Goal: Task Accomplishment & Management: Manage account settings

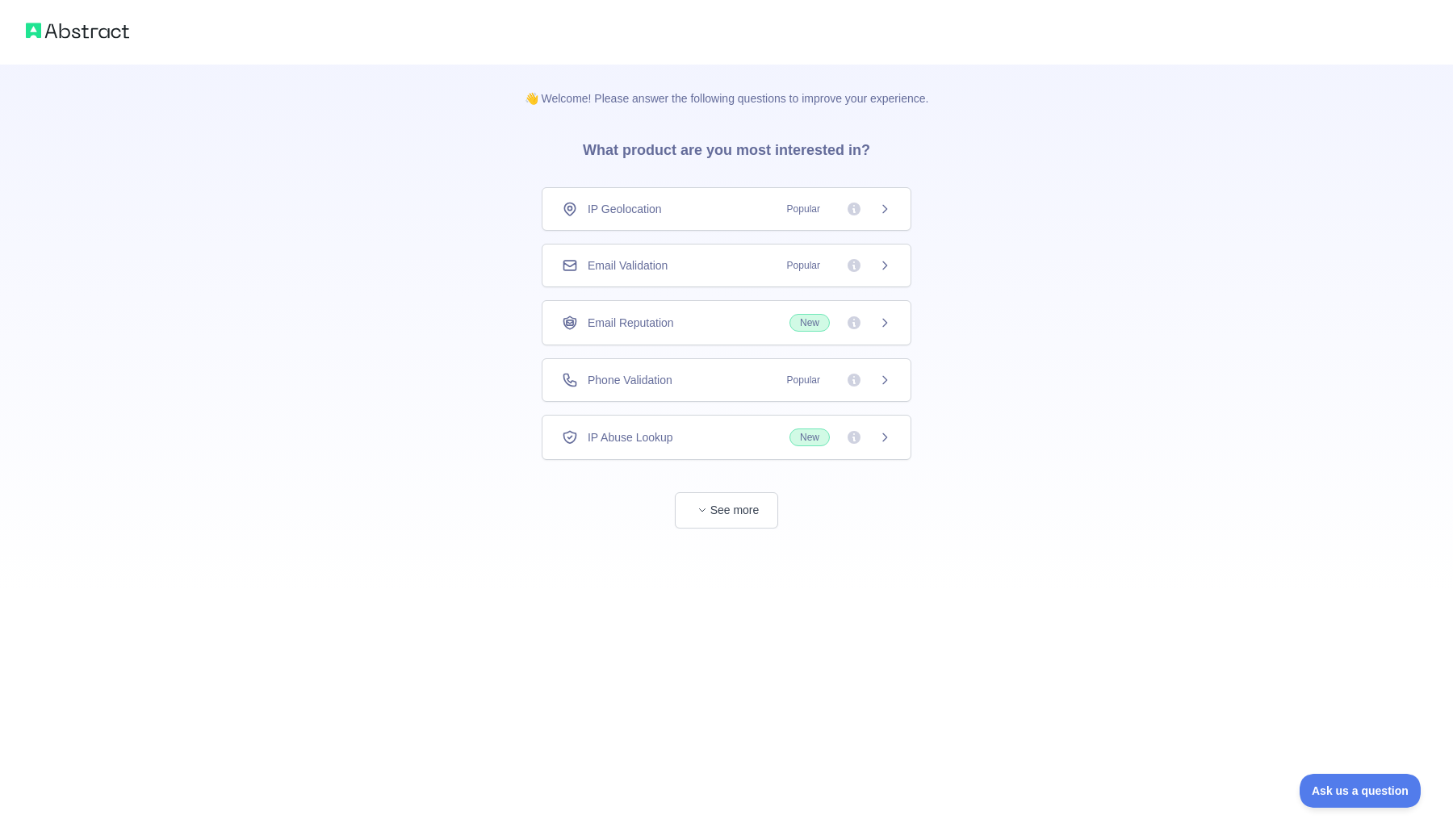
click at [754, 224] on div "IP Geolocation Popular" at bounding box center [727, 209] width 370 height 44
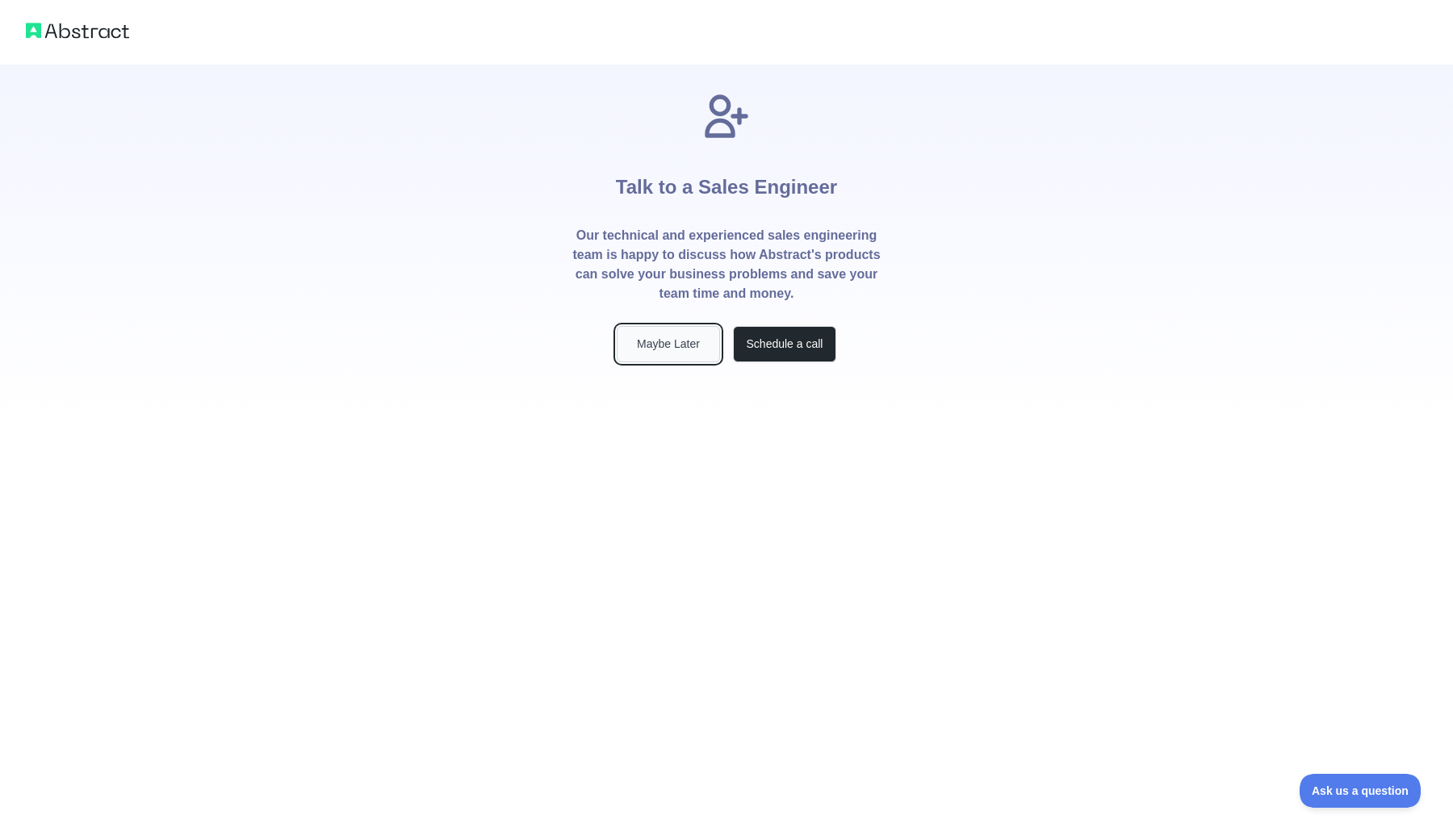
click at [683, 340] on button "Maybe Later" at bounding box center [668, 344] width 103 height 36
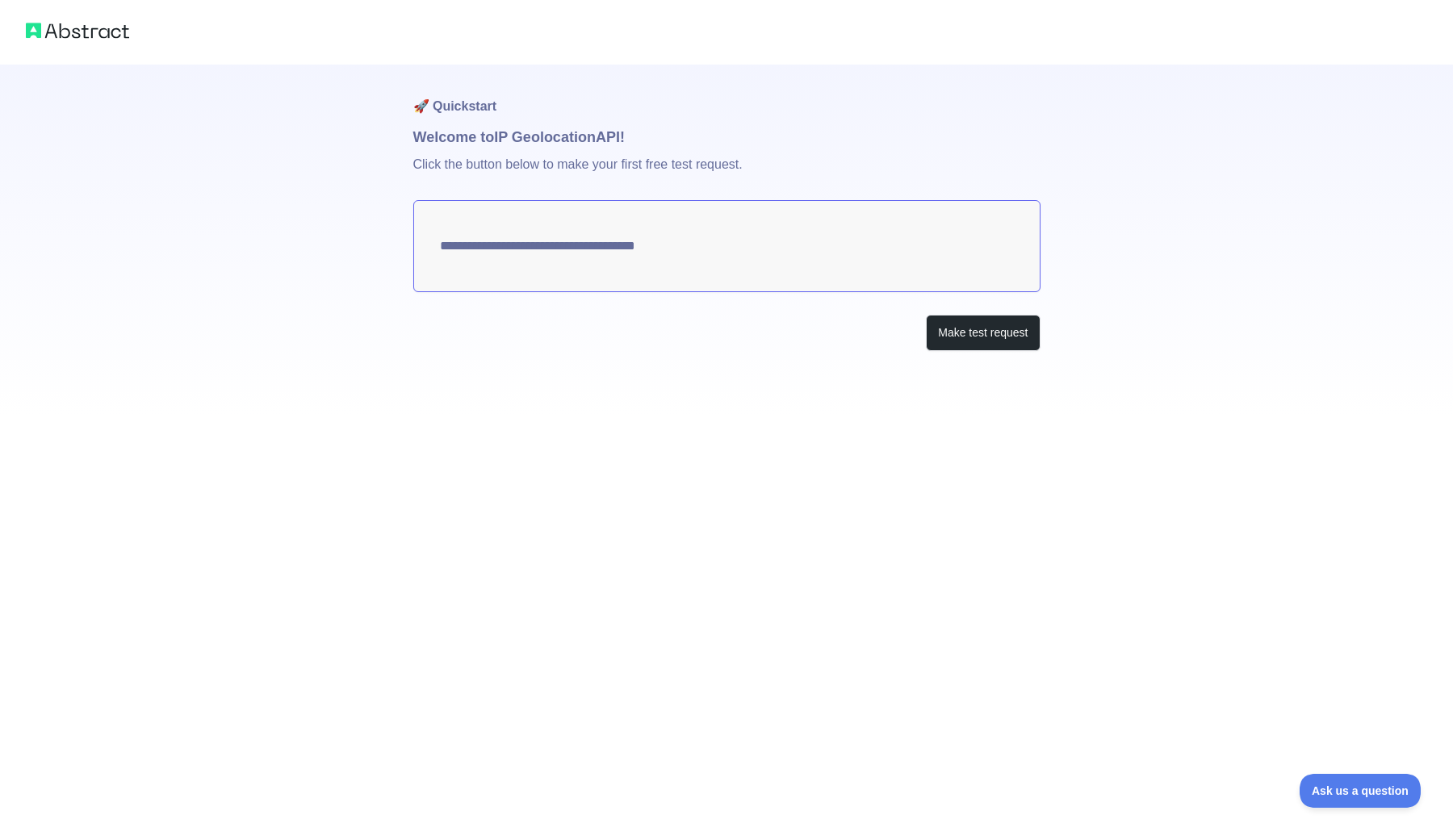
type textarea "**********"
click at [966, 343] on button "Make test request" at bounding box center [982, 333] width 114 height 36
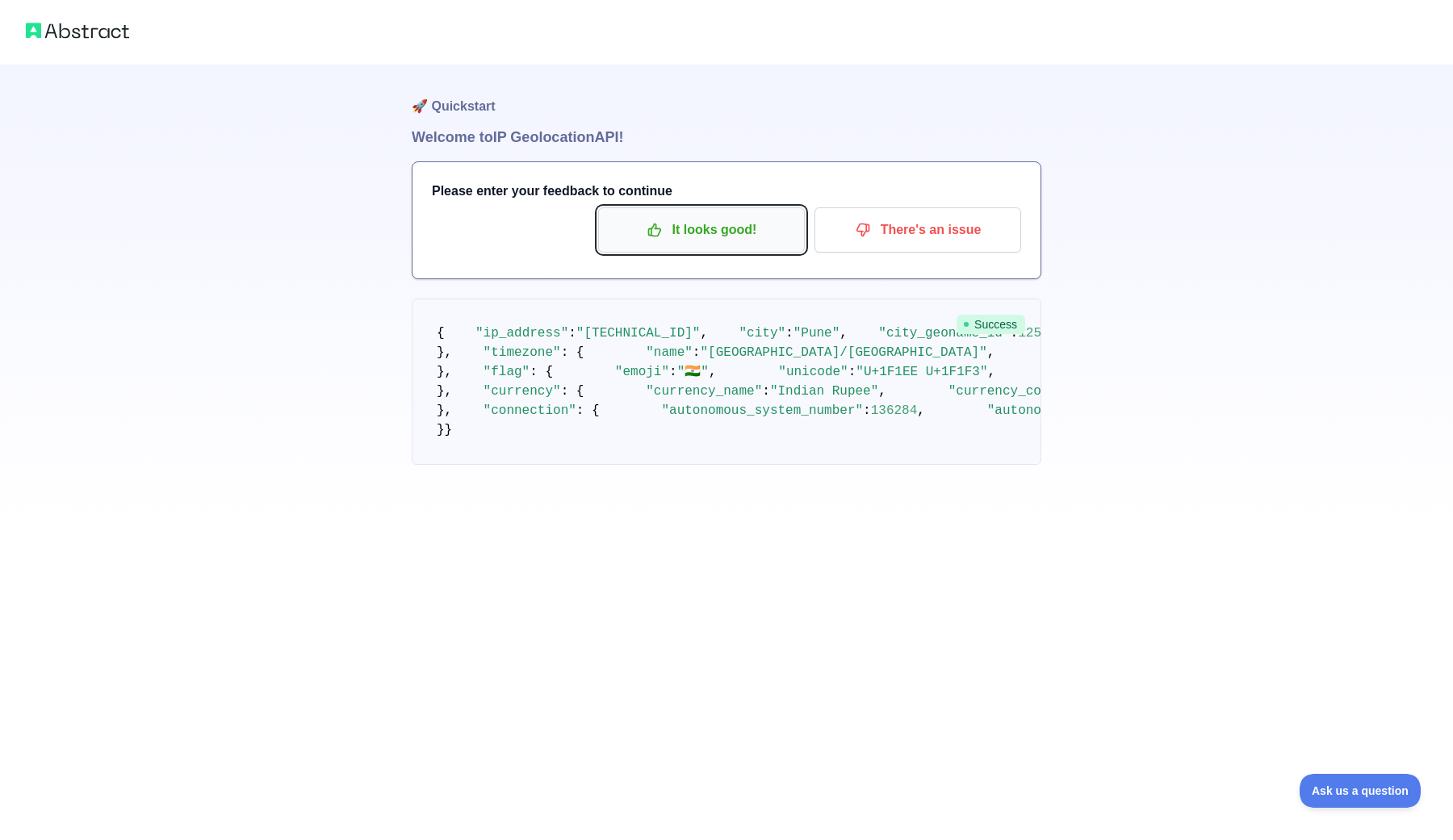
click at [739, 236] on p "It looks good!" at bounding box center [701, 230] width 182 height 28
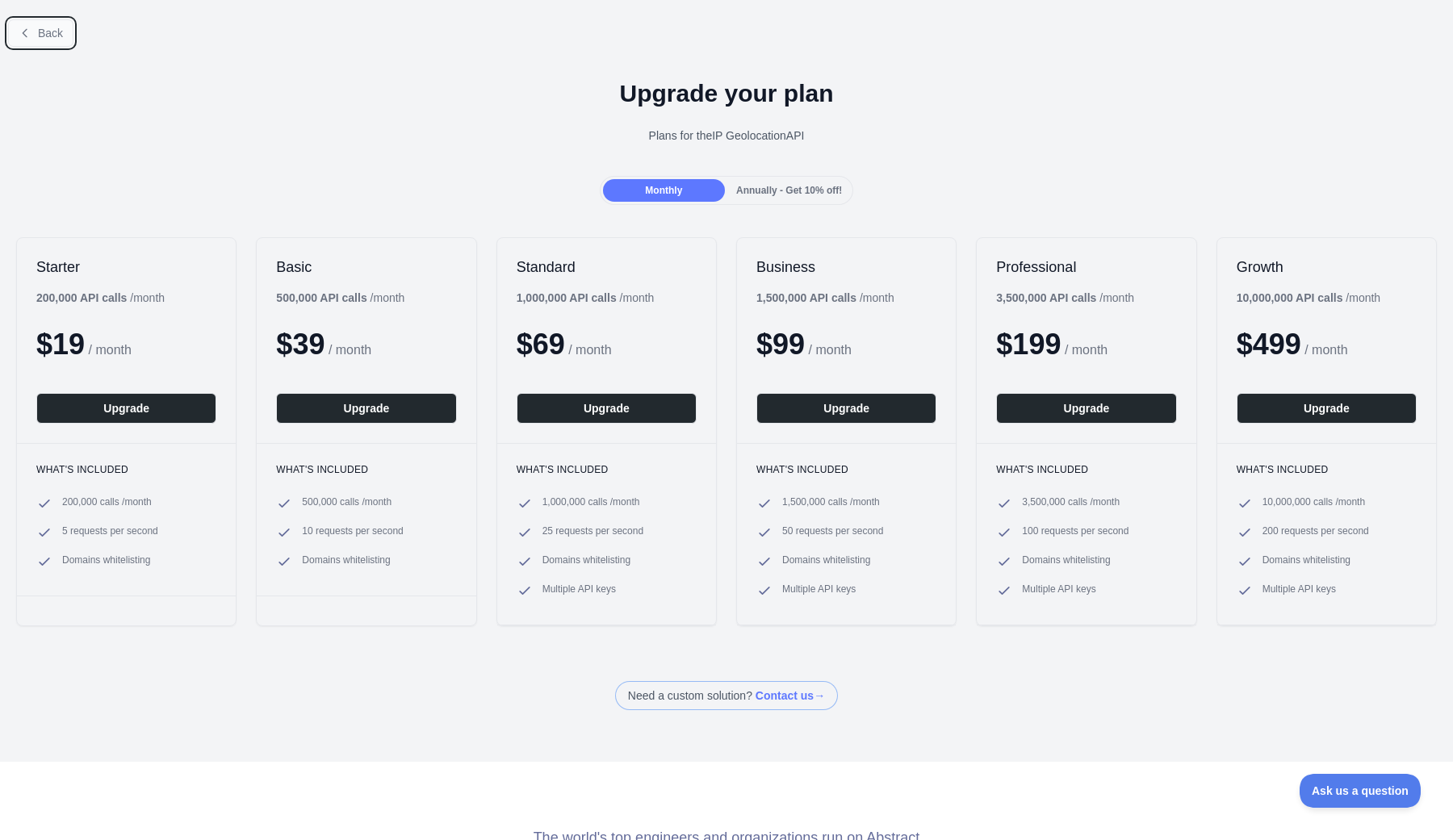
click at [58, 29] on span "Back" at bounding box center [50, 33] width 25 height 13
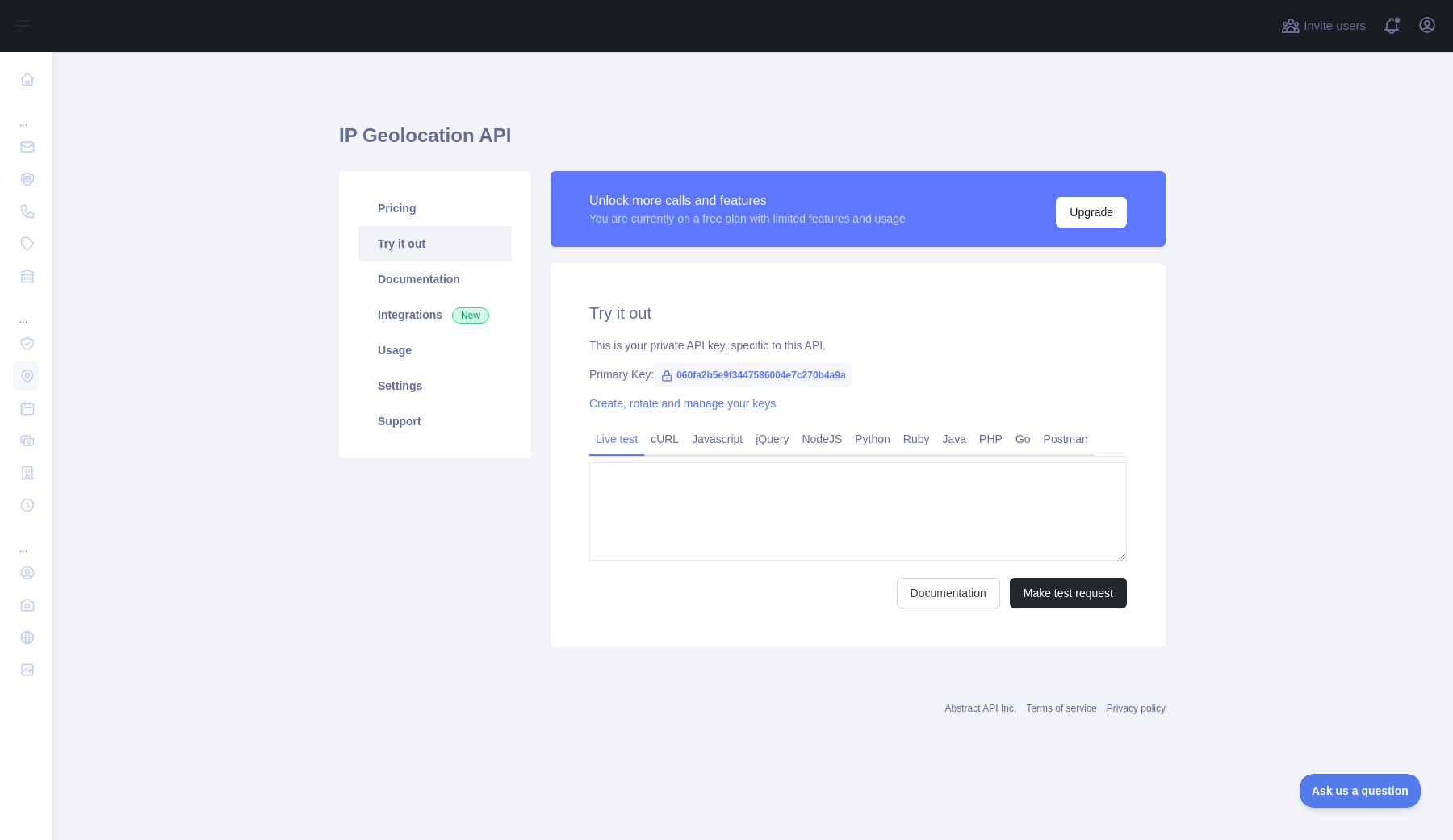
type textarea "**********"
click at [402, 344] on link "Usage" at bounding box center [435, 350] width 153 height 35
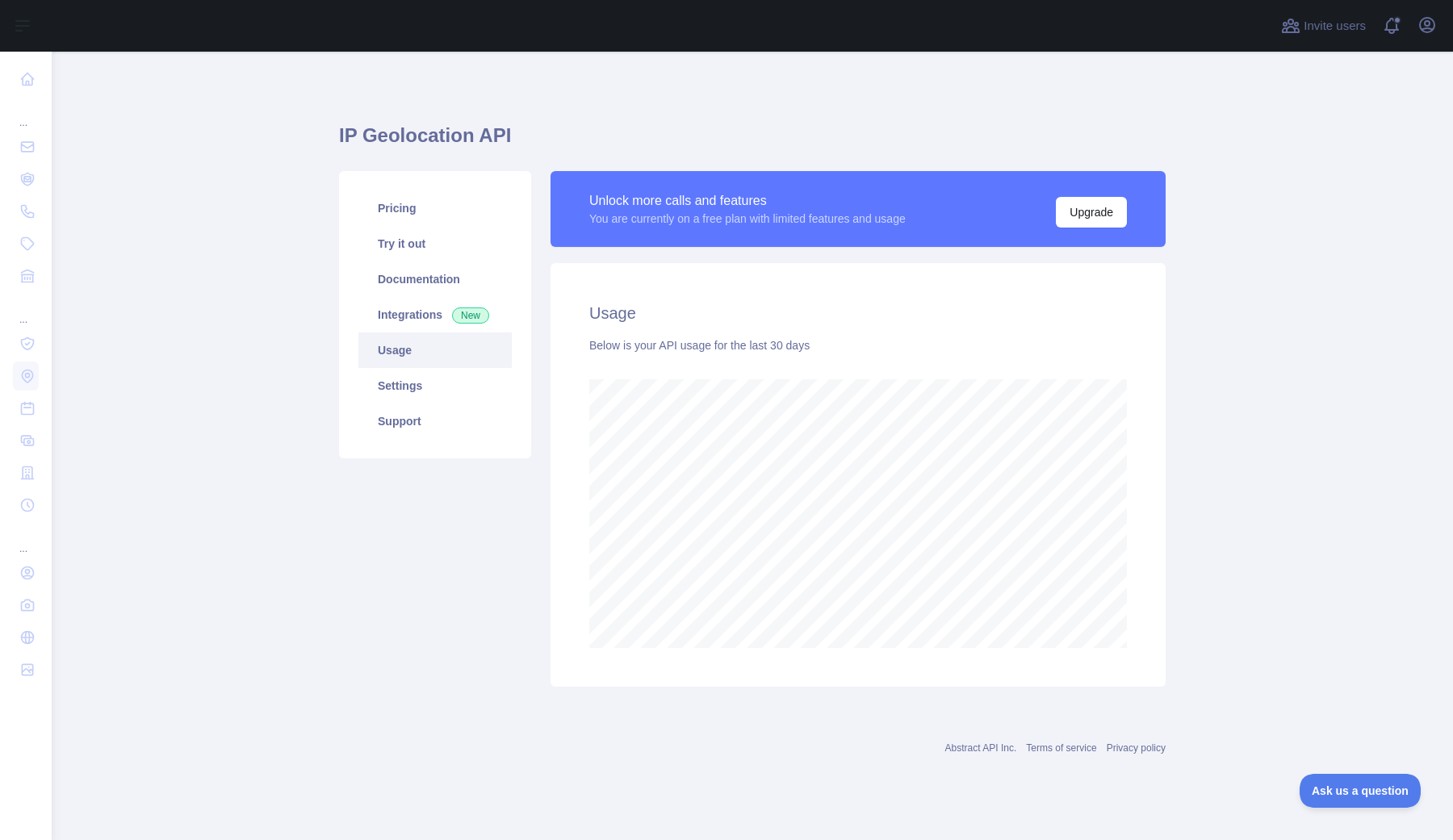
scroll to position [788, 1401]
click at [425, 311] on link "Integrations New" at bounding box center [435, 314] width 153 height 35
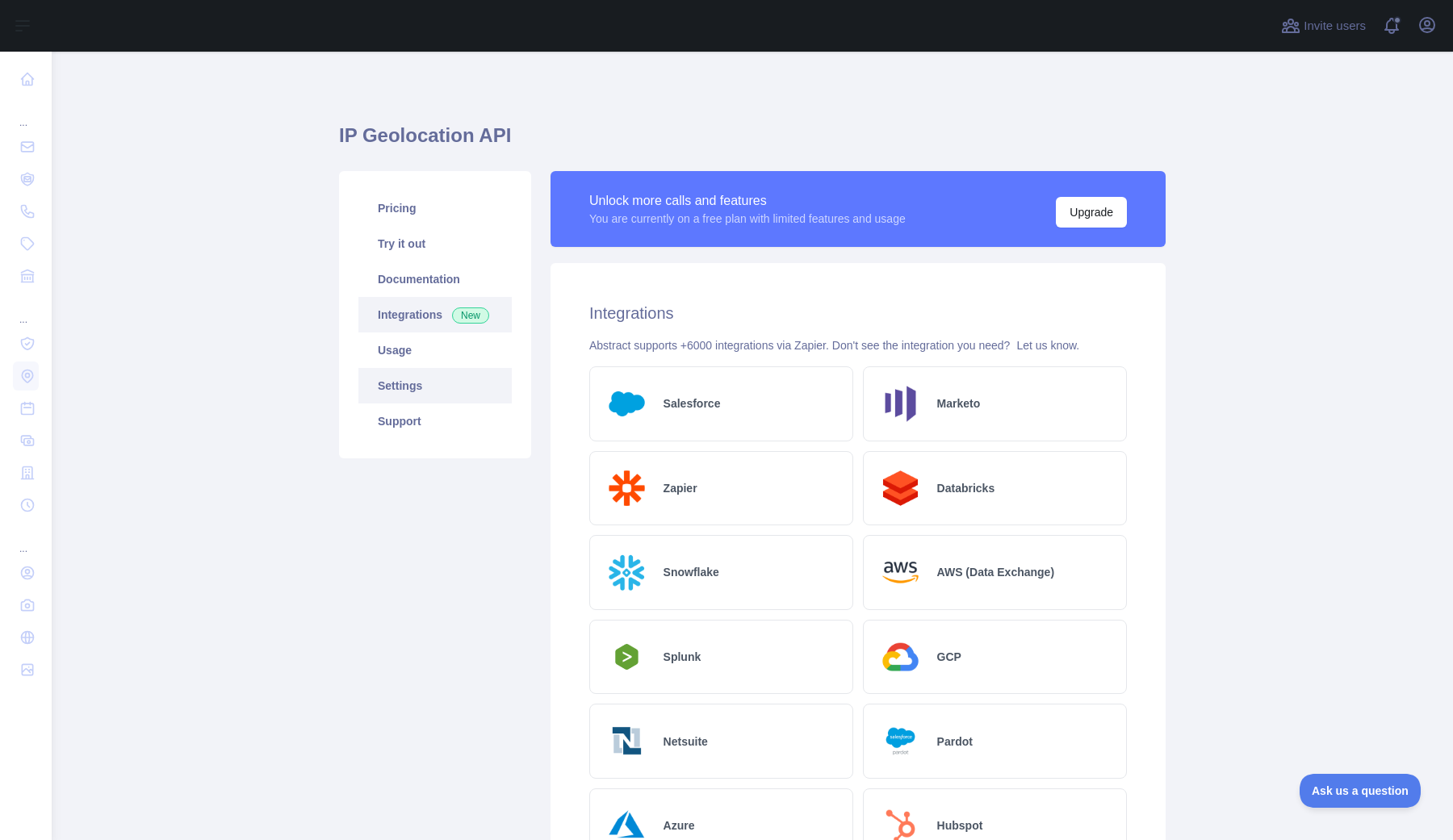
click at [413, 386] on link "Settings" at bounding box center [435, 385] width 153 height 35
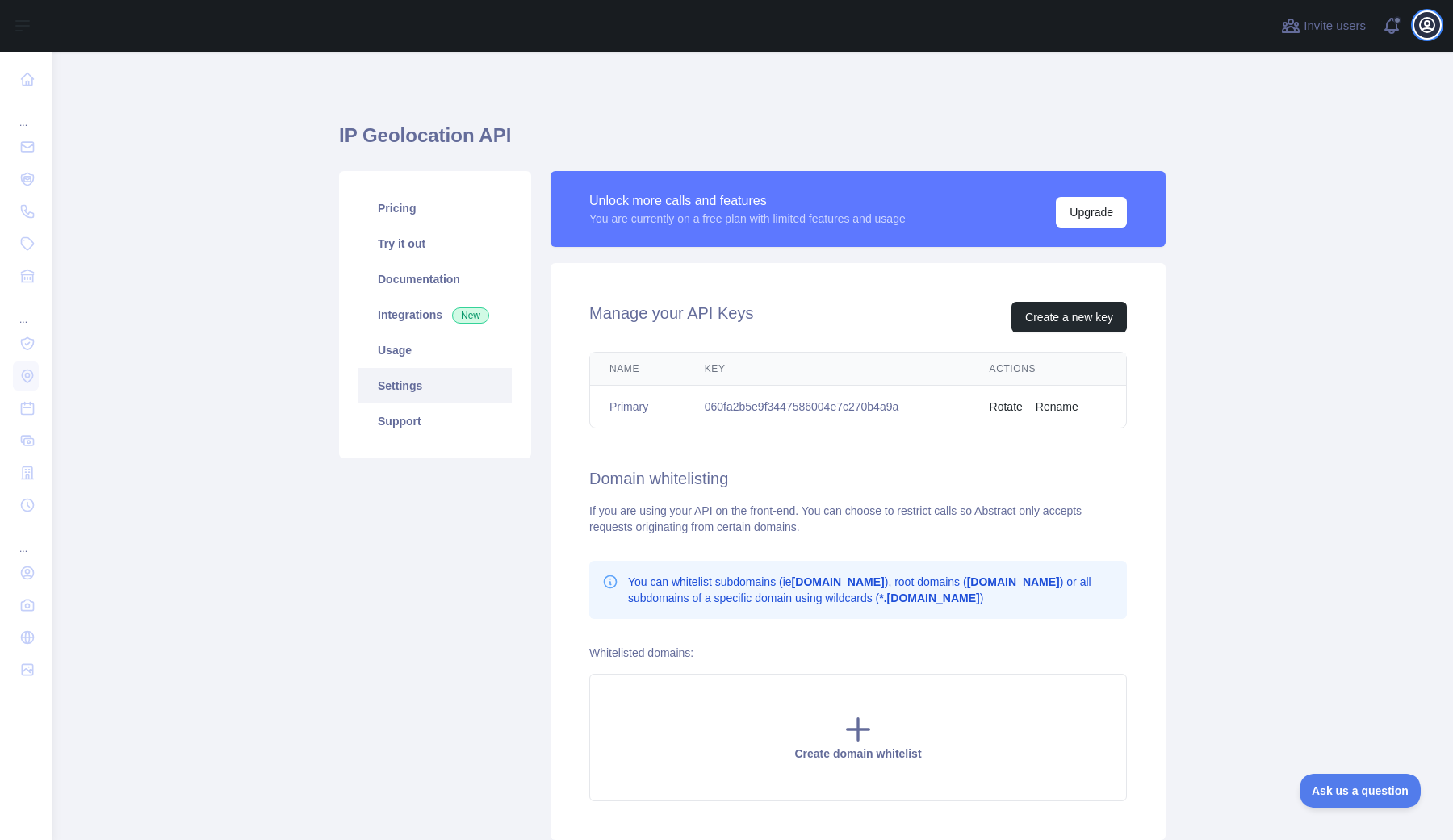
click at [1437, 33] on icon "button" at bounding box center [1427, 25] width 20 height 20
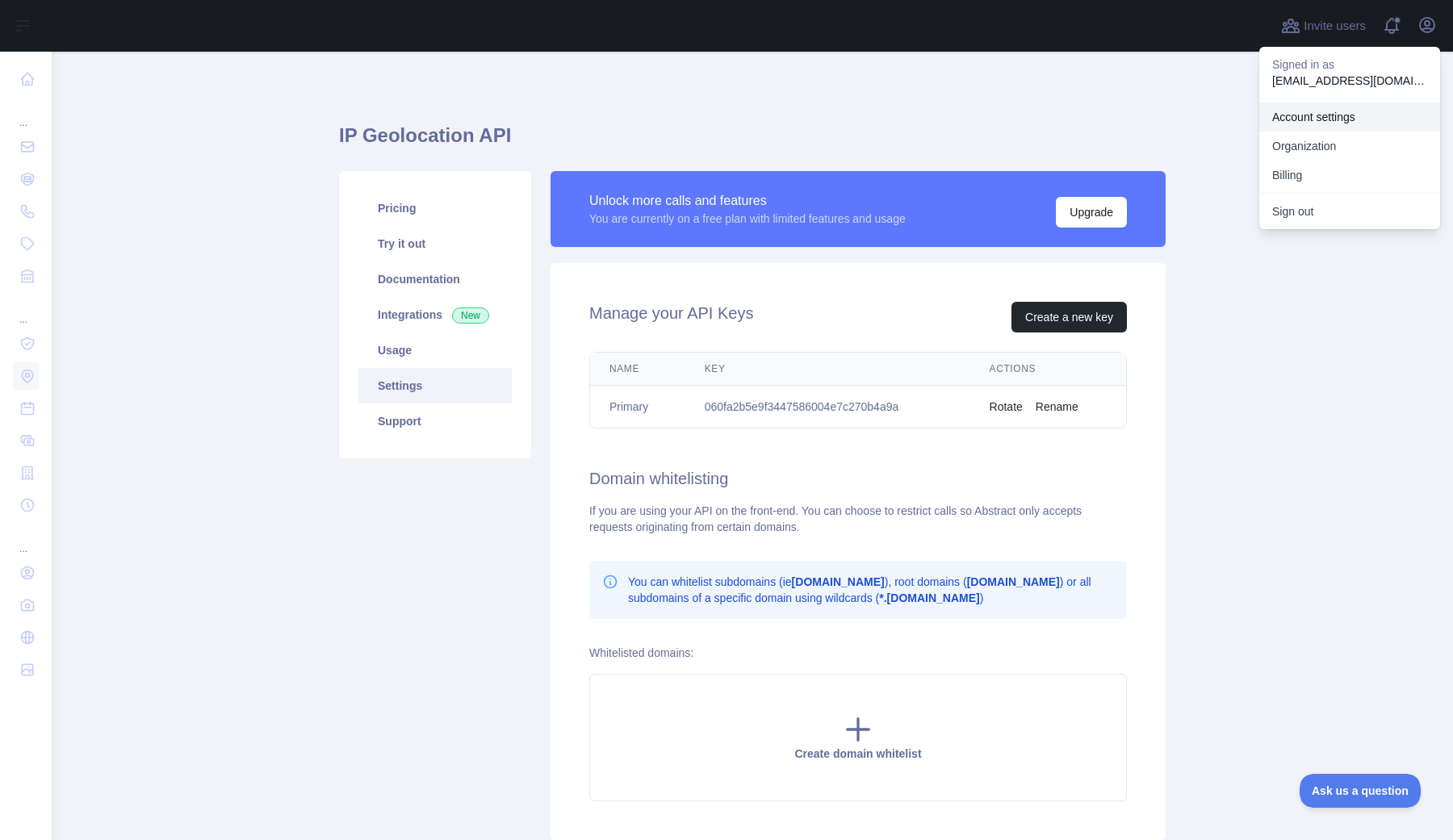
click at [1347, 120] on link "Account settings" at bounding box center [1350, 117] width 181 height 29
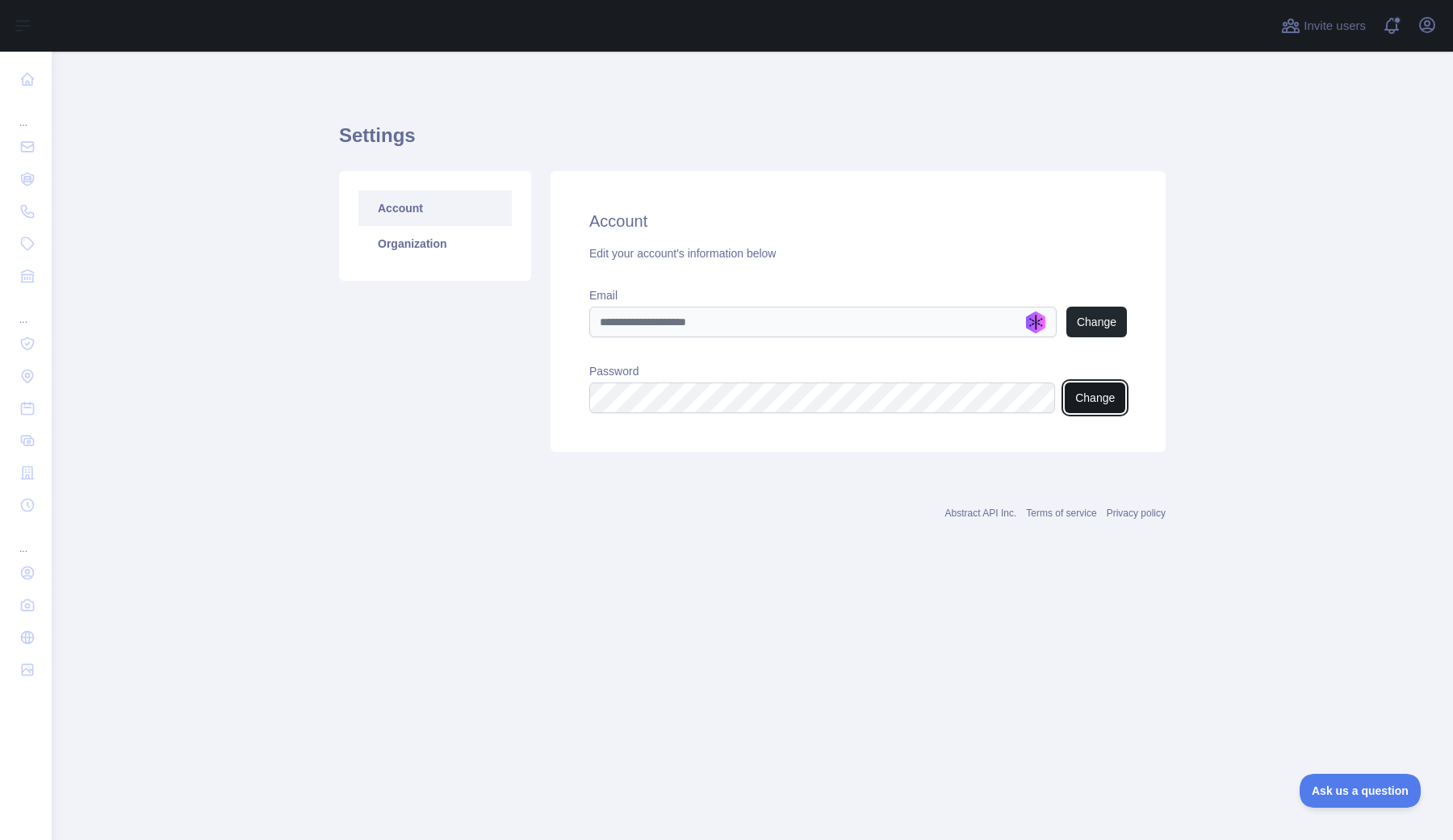
click at [1081, 397] on button "Change" at bounding box center [1095, 398] width 60 height 31
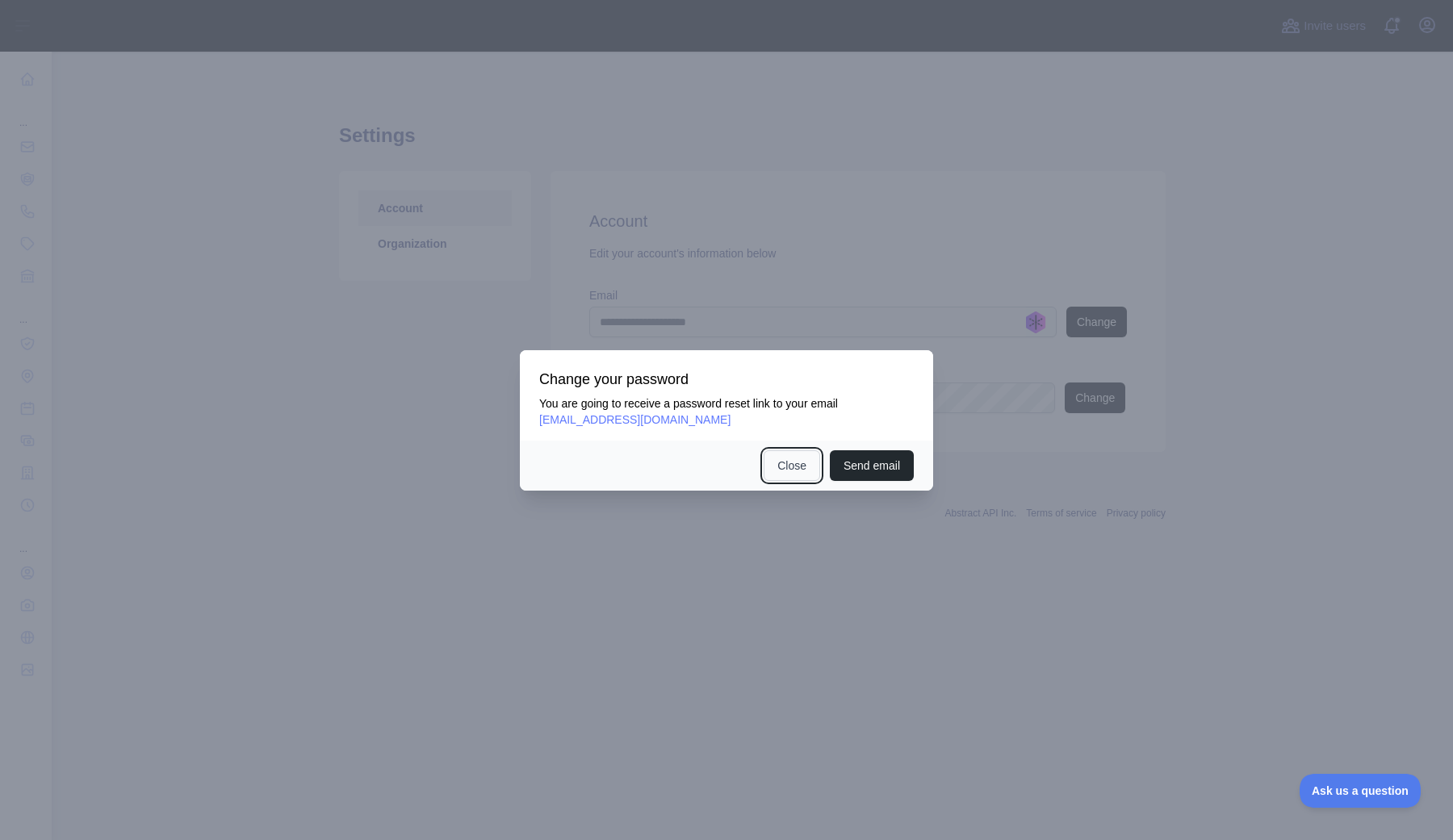
click at [801, 451] on button "Close" at bounding box center [792, 466] width 57 height 31
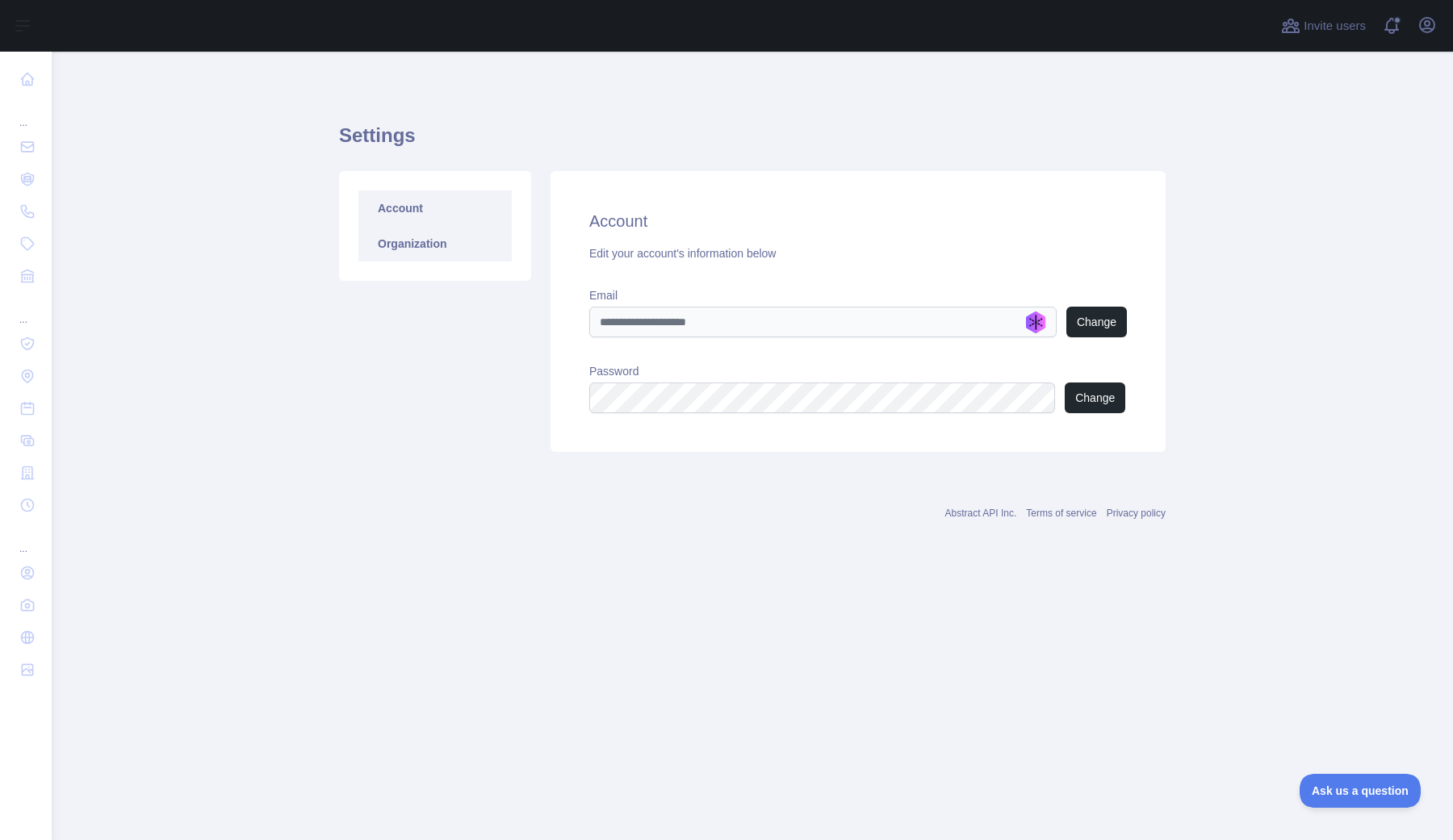
click at [442, 254] on link "Organization" at bounding box center [435, 243] width 153 height 35
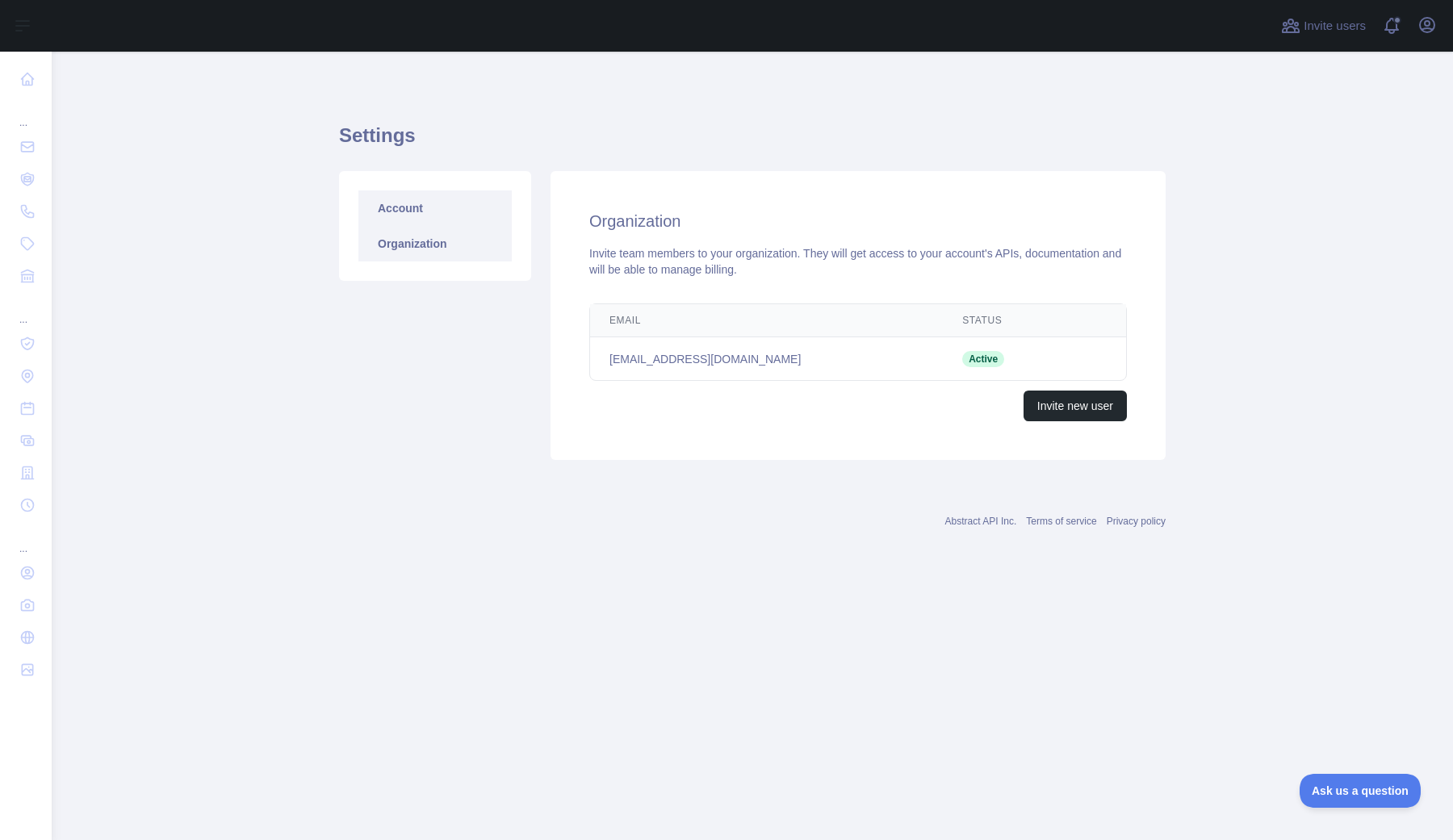
click at [422, 212] on link "Account" at bounding box center [435, 207] width 153 height 35
